Goal: Task Accomplishment & Management: Use online tool/utility

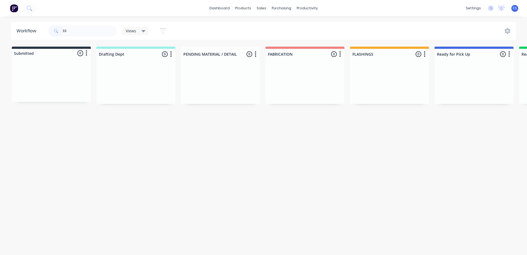
type input "3"
type input "KR"
click at [453, 94] on p "PO #KR AIR" at bounding box center [447, 93] width 17 height 5
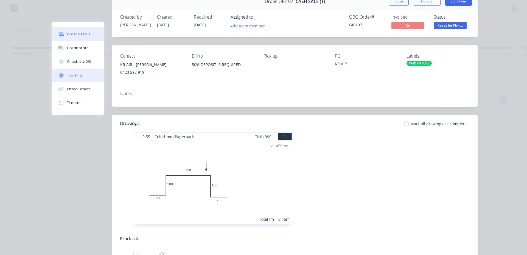
scroll to position [27, 0]
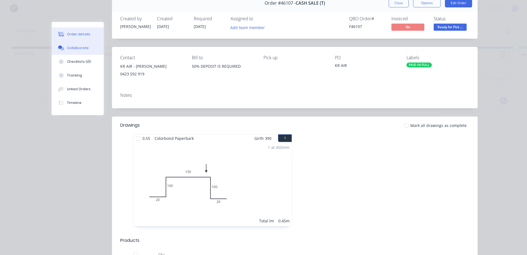
click at [68, 50] on div "Collaborate" at bounding box center [78, 48] width 22 height 5
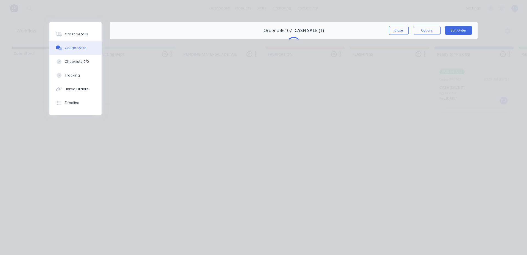
scroll to position [0, 0]
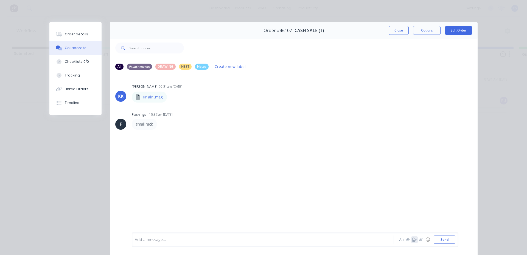
click at [412, 241] on icon "button" at bounding box center [414, 240] width 4 height 4
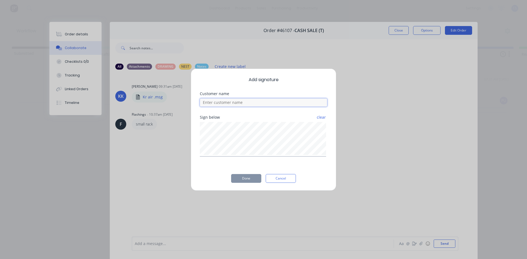
click at [250, 103] on input at bounding box center [263, 103] width 127 height 8
type input "[PERSON_NAME]"
click at [249, 182] on button "Done" at bounding box center [246, 178] width 30 height 9
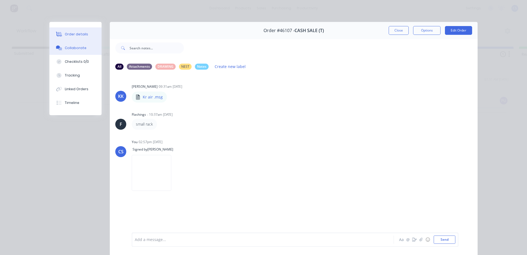
click at [69, 35] on div "Order details" at bounding box center [76, 34] width 23 height 5
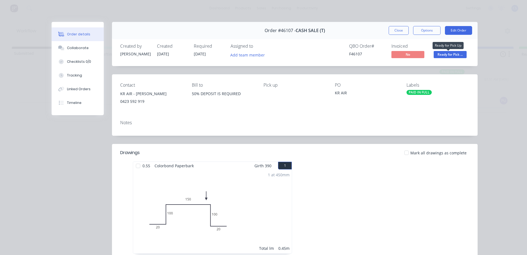
click at [455, 53] on span "Ready for Pick ..." at bounding box center [450, 54] width 33 height 7
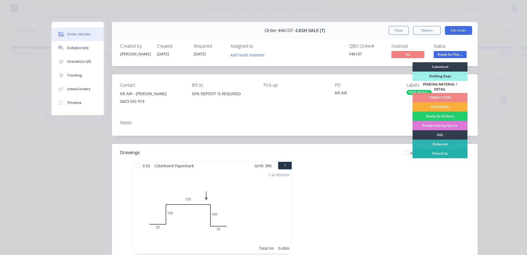
click at [443, 154] on div "Picked Up" at bounding box center [439, 153] width 55 height 9
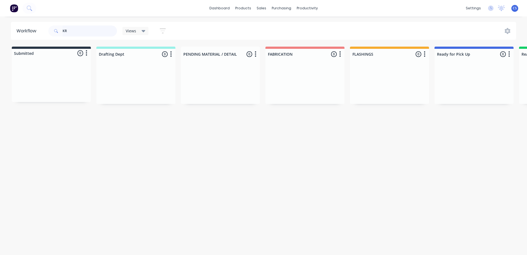
click at [68, 29] on input "KR" at bounding box center [90, 31] width 54 height 11
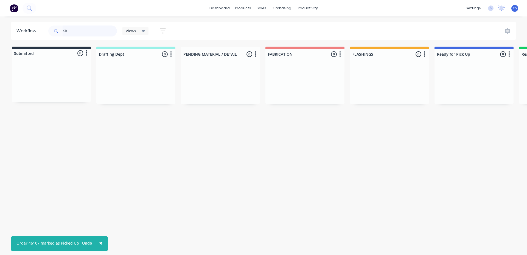
type input "K"
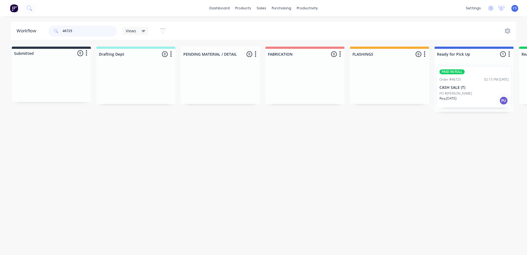
type input "46725"
click at [480, 82] on div "Order #46725 02:15 PM [DATE]" at bounding box center [473, 79] width 69 height 5
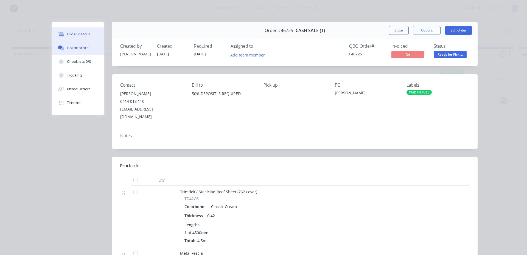
click at [83, 52] on button "Collaborate" at bounding box center [78, 48] width 52 height 14
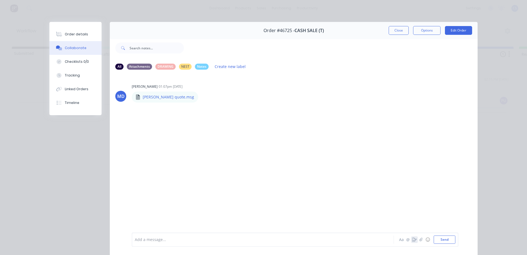
click at [412, 240] on icon "button" at bounding box center [414, 240] width 4 height 4
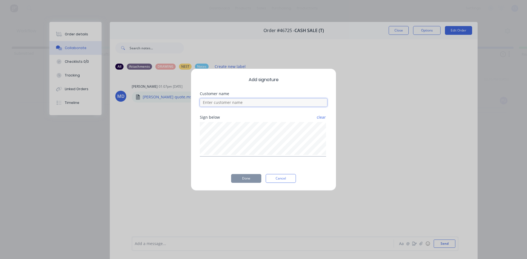
click at [223, 102] on input at bounding box center [263, 103] width 127 height 8
type input "[PERSON_NAME]"
click at [246, 178] on button "Done" at bounding box center [246, 178] width 30 height 9
